Goal: Obtain resource: Download file/media

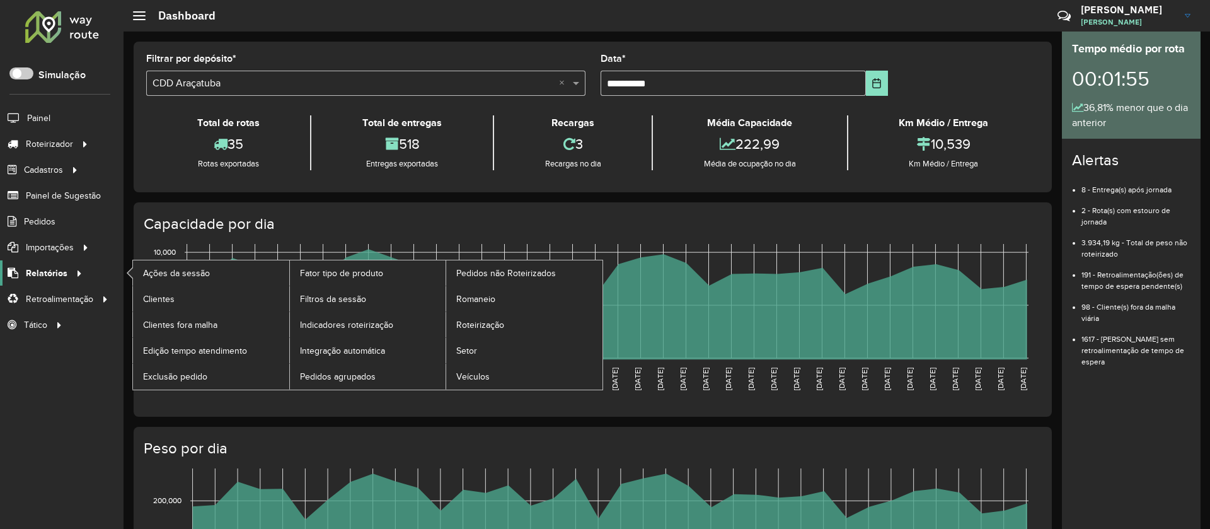
click at [59, 273] on span "Relatórios" at bounding box center [47, 272] width 42 height 13
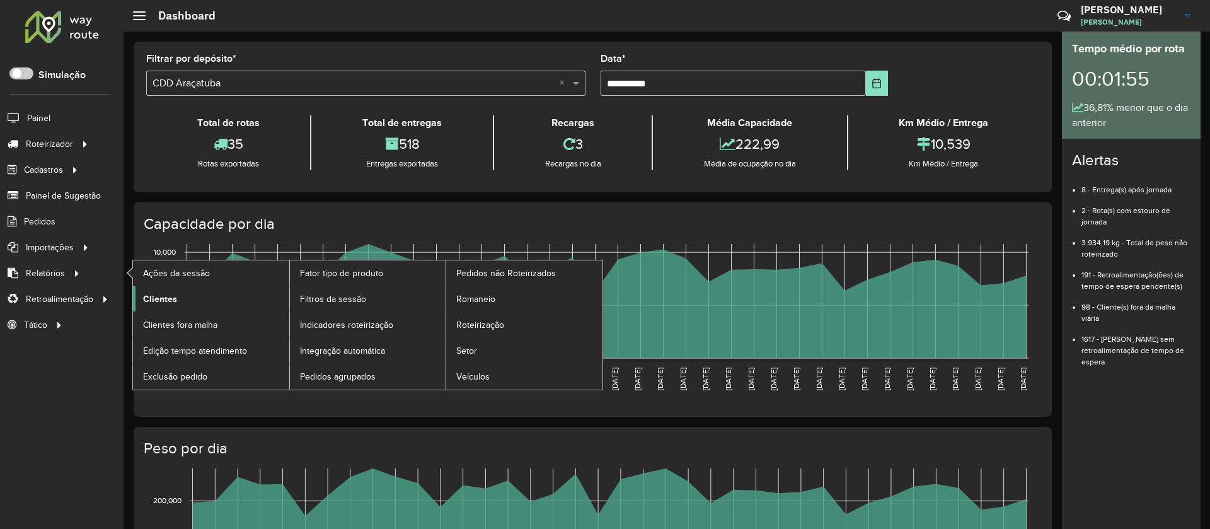
click at [170, 293] on span "Clientes" at bounding box center [160, 298] width 34 height 13
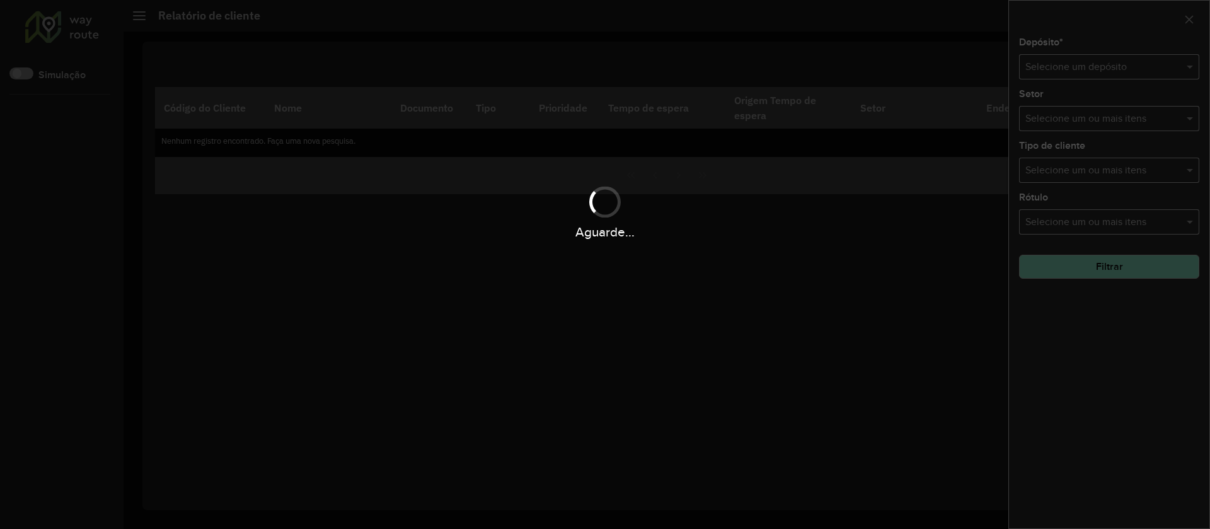
click at [1098, 64] on div "Aguarde..." at bounding box center [605, 264] width 1210 height 529
click at [1120, 64] on div "Aguarde..." at bounding box center [605, 264] width 1210 height 529
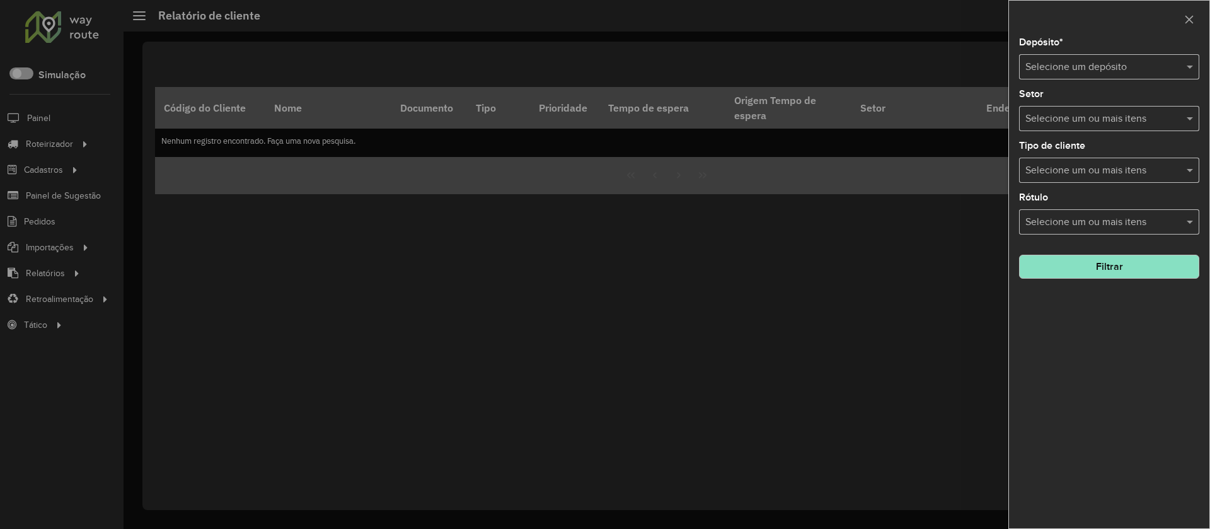
click at [1120, 64] on input "text" at bounding box center [1096, 67] width 142 height 15
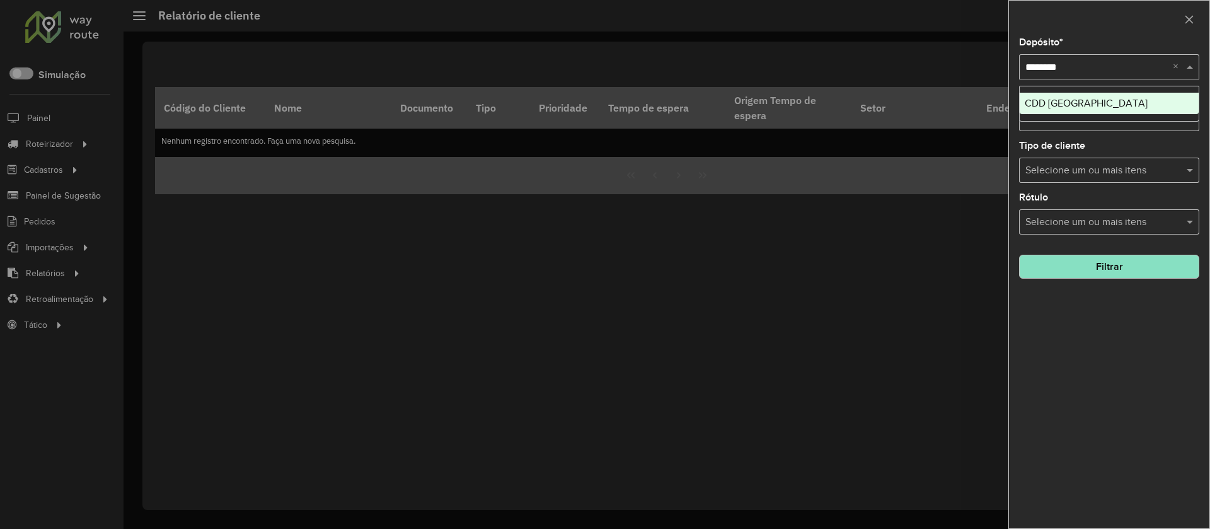
type input "*********"
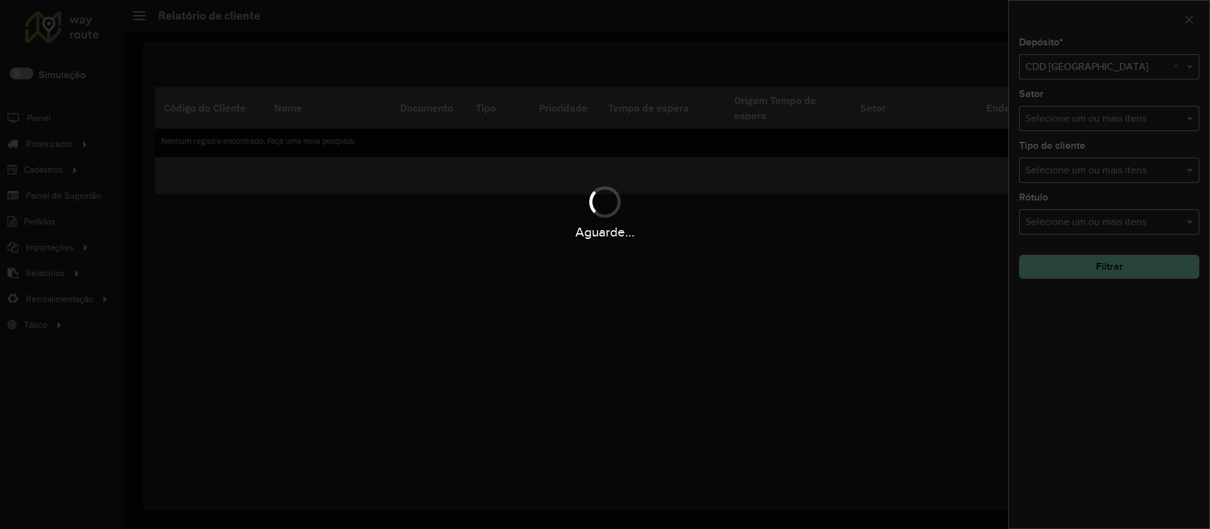
click at [1110, 272] on div "Aguarde..." at bounding box center [605, 264] width 1210 height 529
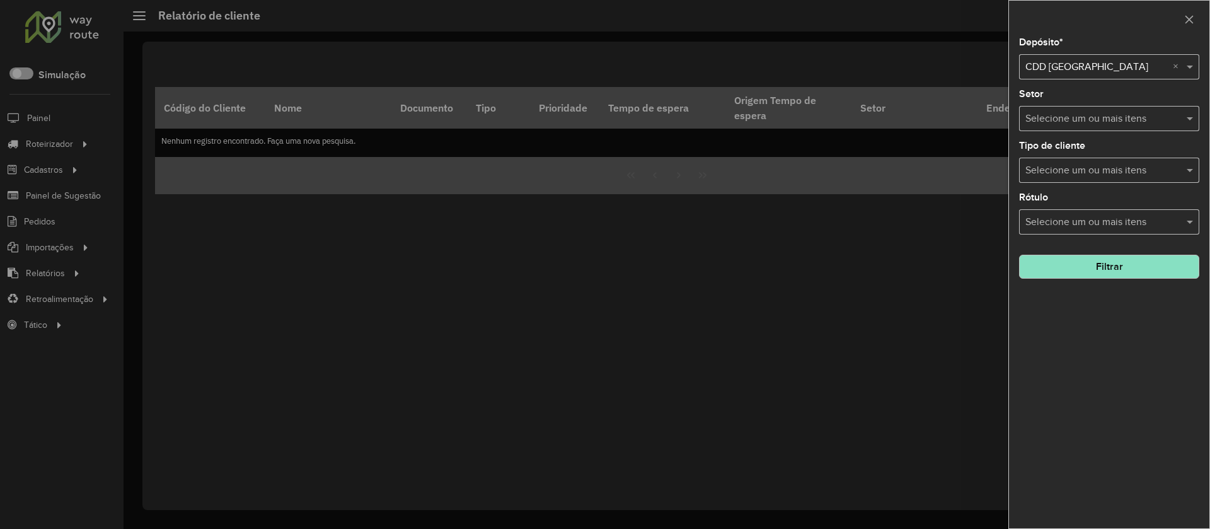
click at [1110, 272] on button "Filtrar" at bounding box center [1109, 267] width 180 height 24
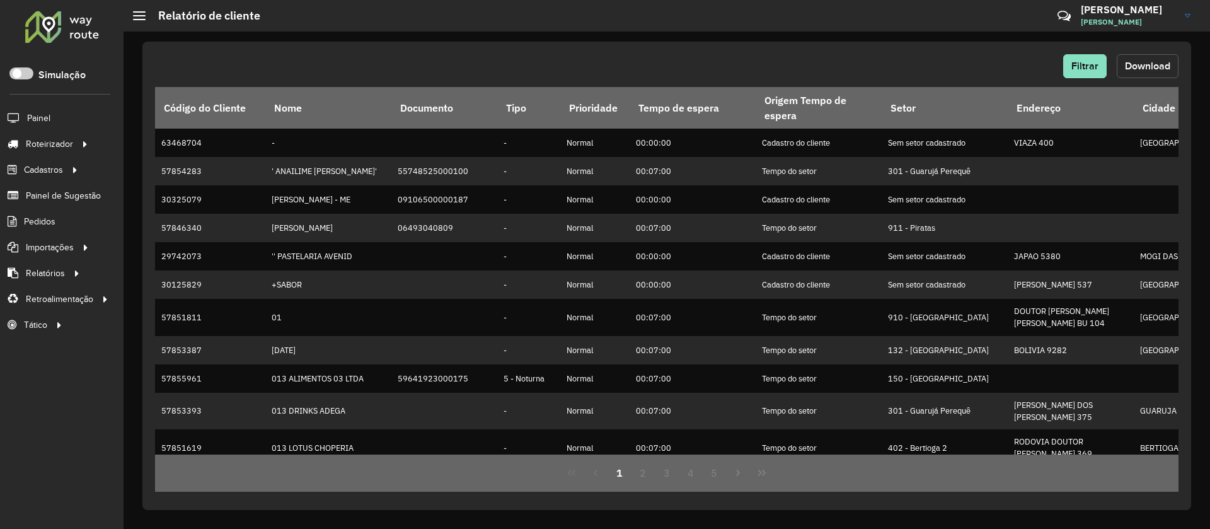
click at [1155, 64] on span "Download" at bounding box center [1147, 65] width 45 height 11
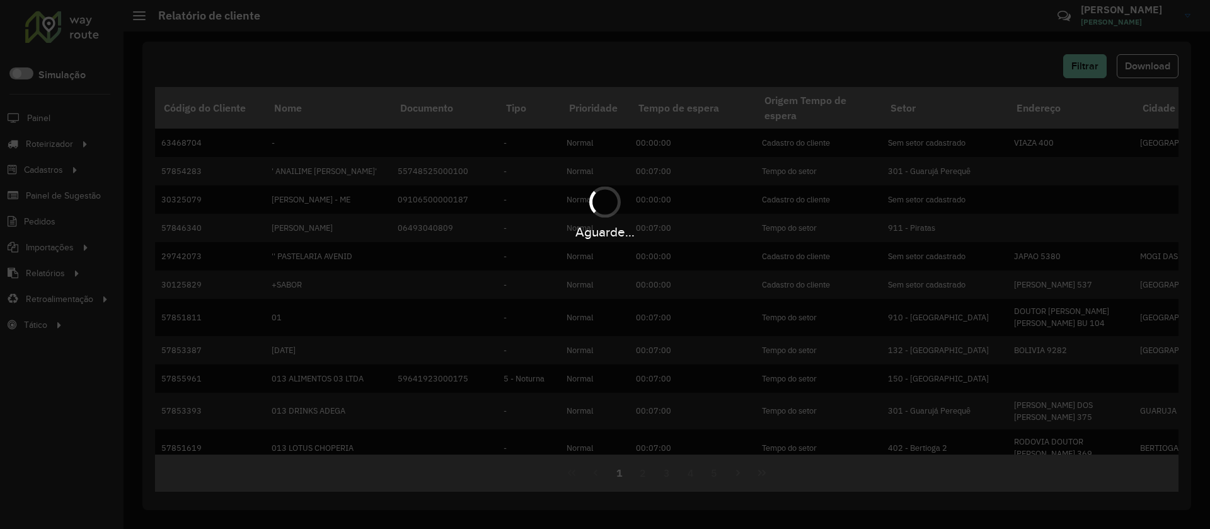
click at [738, 390] on div "Aguarde..." at bounding box center [605, 264] width 1210 height 529
